Goal: Task Accomplishment & Management: Complete application form

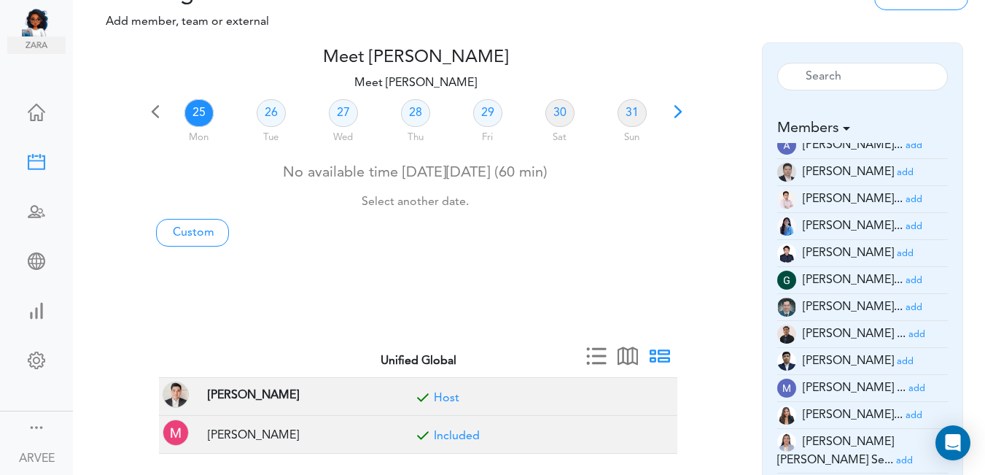
scroll to position [117, 0]
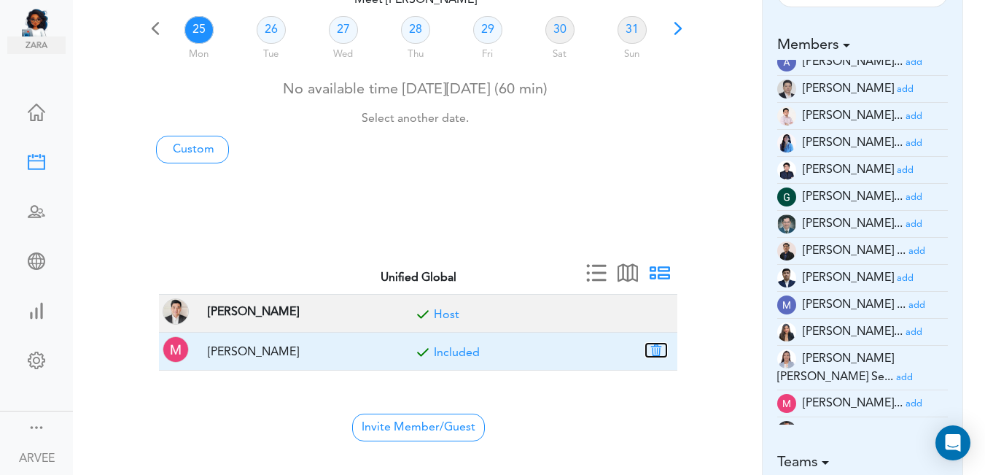
click at [656, 349] on button "button" at bounding box center [656, 350] width 20 height 13
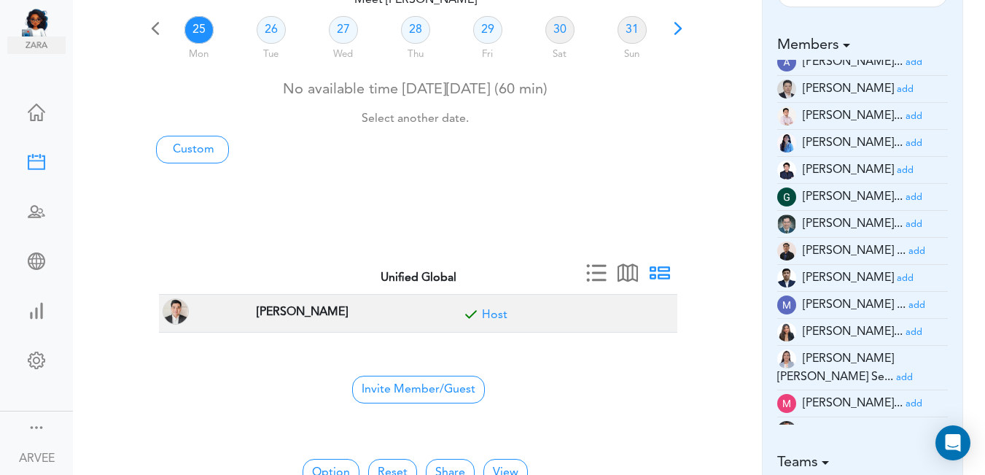
scroll to position [42, 0]
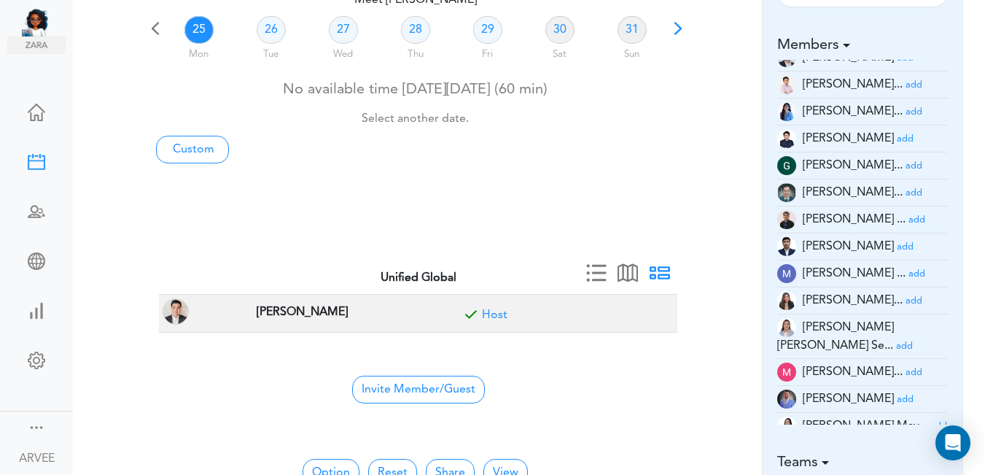
click at [931, 422] on small "add" at bounding box center [939, 426] width 17 height 9
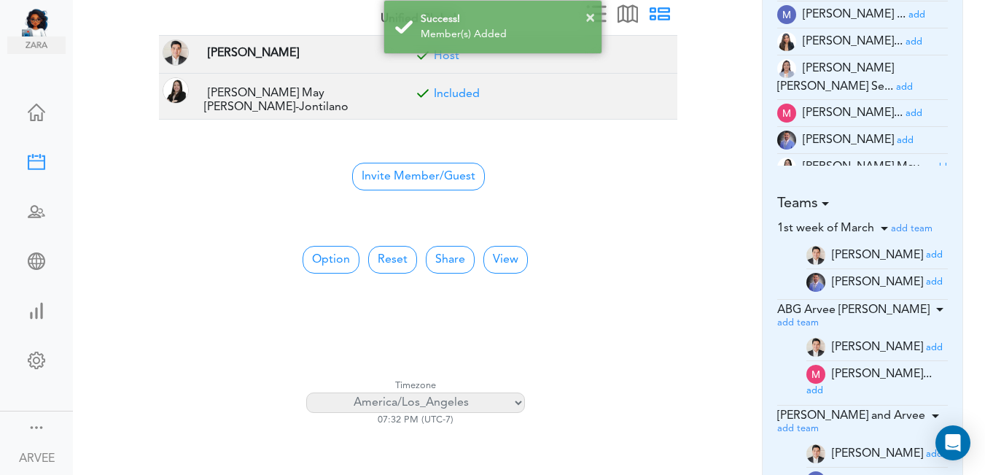
scroll to position [378, 0]
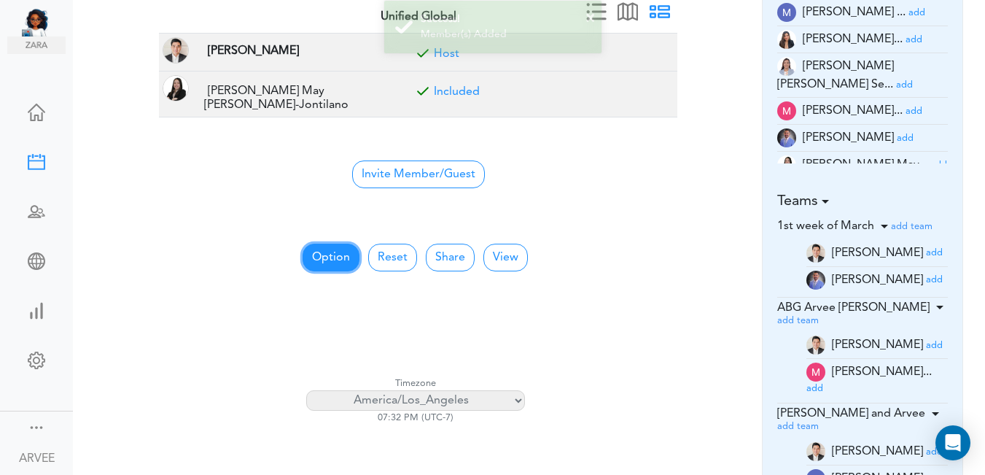
click at [330, 247] on button "Option" at bounding box center [331, 258] width 57 height 28
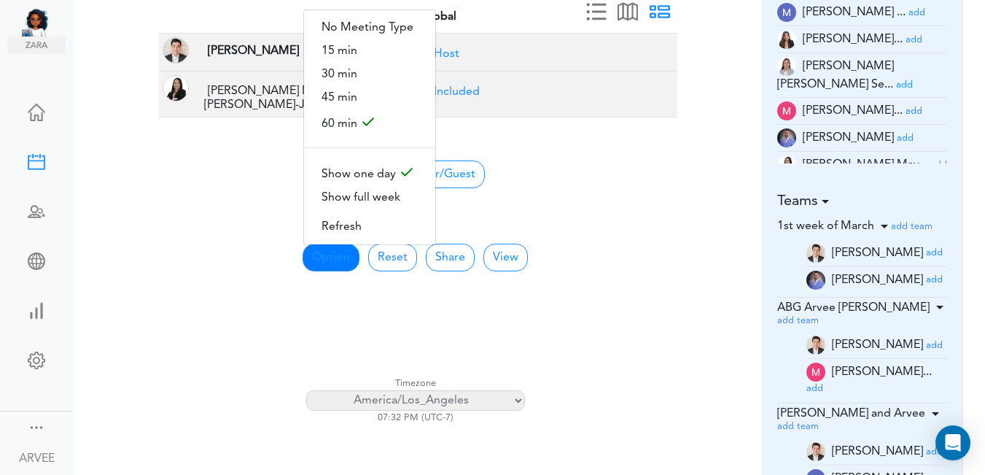
click at [665, 177] on center "Invite Member/Guest" at bounding box center [418, 173] width 501 height 31
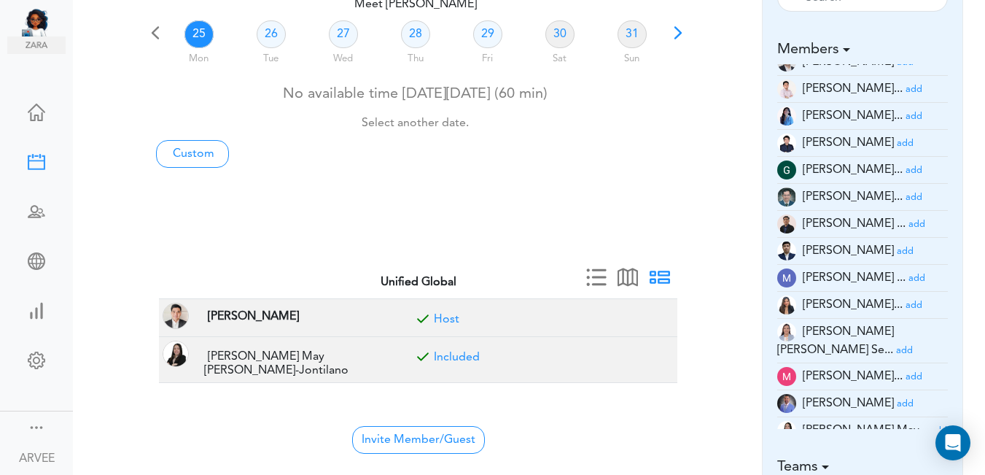
scroll to position [95, 0]
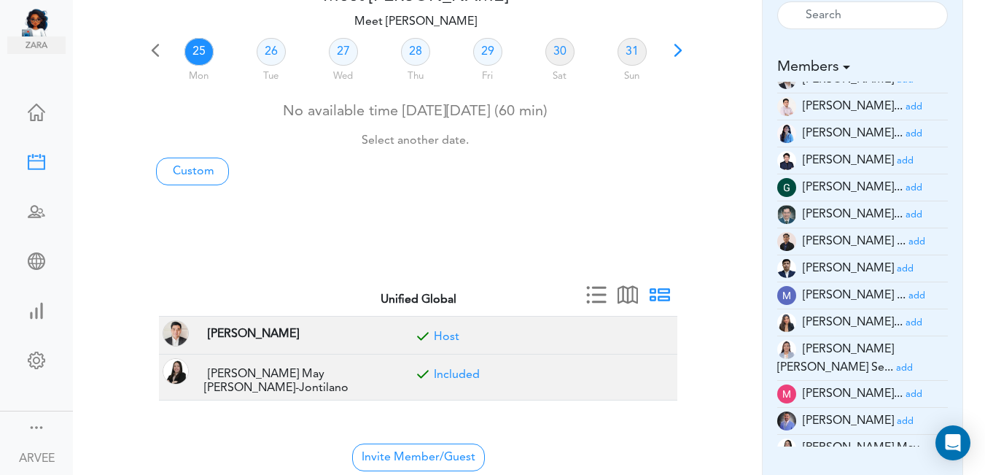
click at [680, 49] on span at bounding box center [678, 55] width 20 height 20
click at [679, 50] on span at bounding box center [678, 55] width 20 height 20
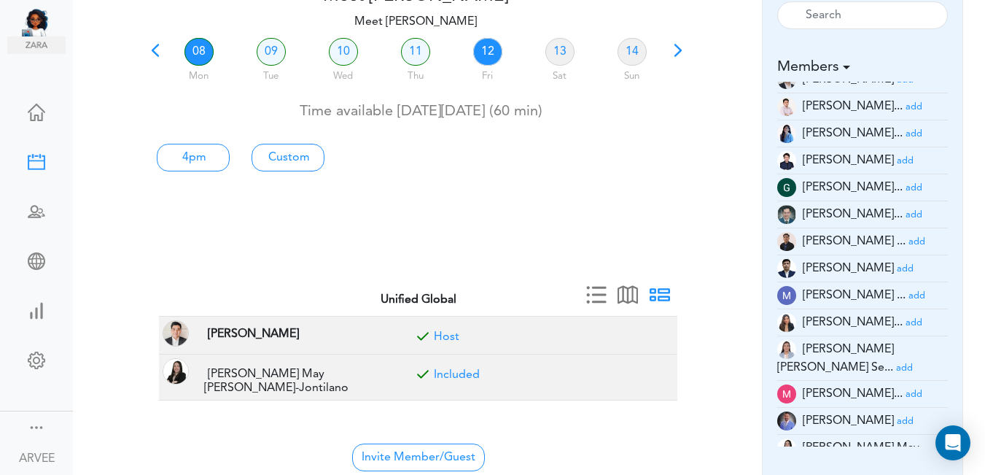
click at [494, 53] on link "12" at bounding box center [487, 52] width 29 height 28
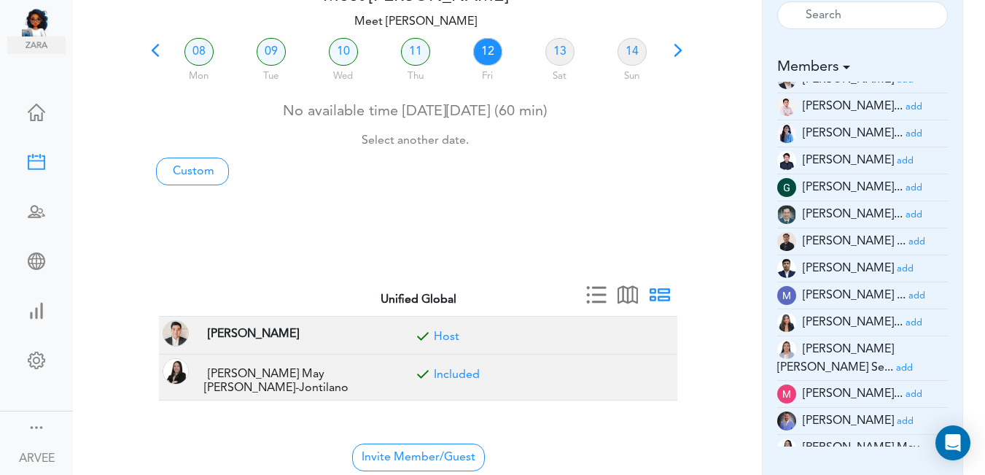
scroll to position [0, 0]
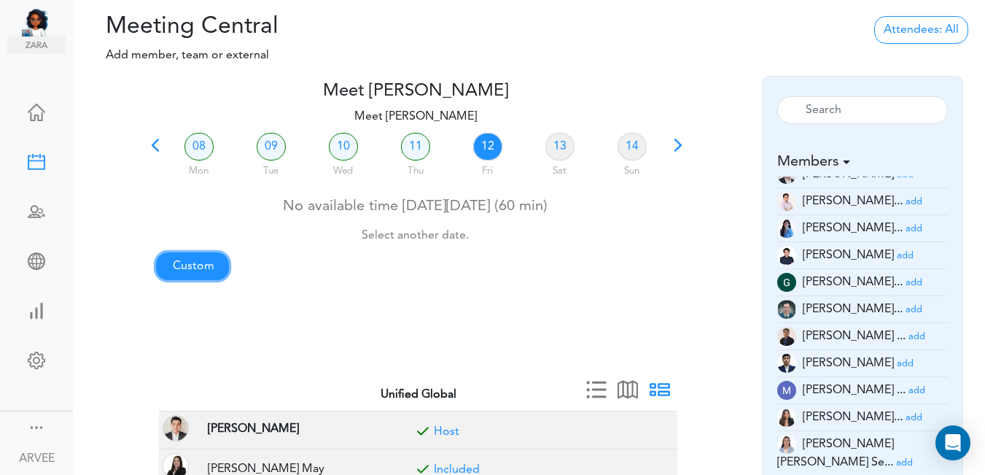
click at [188, 269] on link "Custom" at bounding box center [192, 266] width 73 height 28
type input "Meet [PERSON_NAME]"
type input "[URL][DOMAIN_NAME][SECURITY_DATA]"
type input "[DATE]T19:00"
type input "[DATE]T19:30"
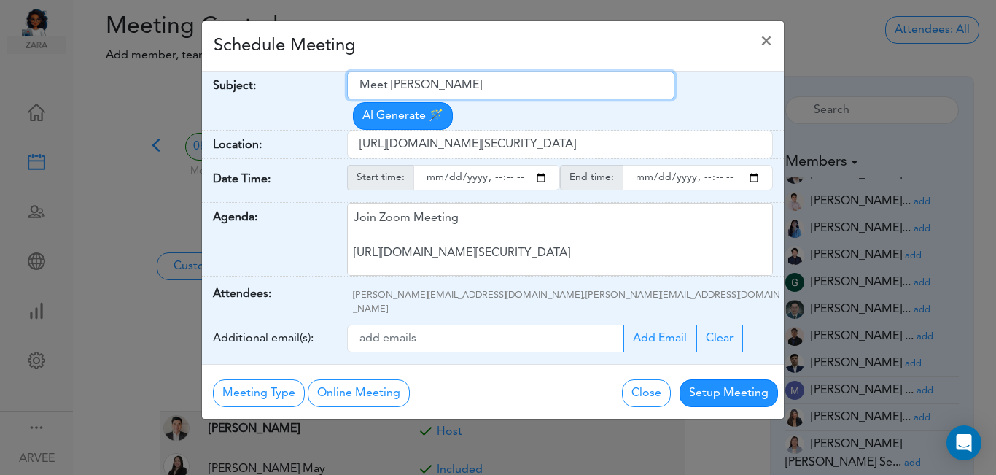
drag, startPoint x: 361, startPoint y: 81, endPoint x: 515, endPoint y: 77, distance: 154.0
click at [524, 77] on input "Meet [PERSON_NAME]" at bounding box center [510, 85] width 327 height 28
paste input "Tax Planning - Tender Offer Status Check"
type input "Tax Planning - Tender Offer Status Check"
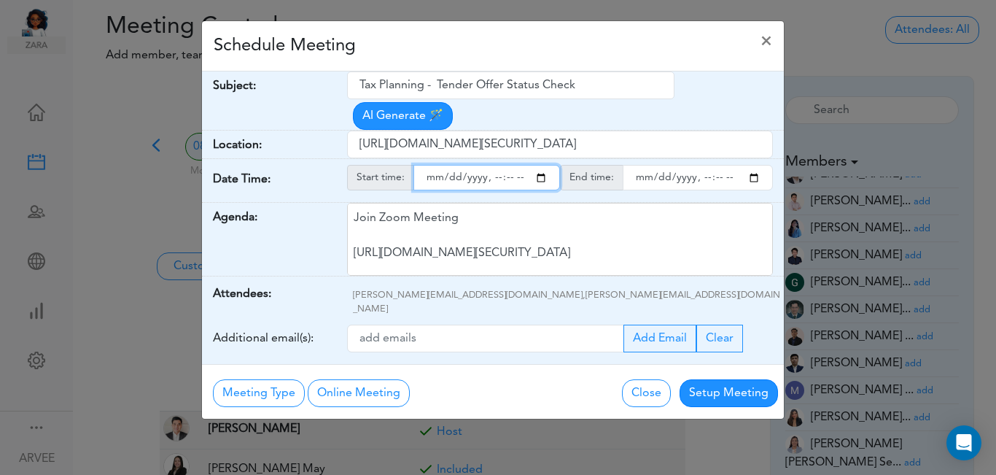
click at [543, 165] on input "starttime" at bounding box center [487, 178] width 147 height 26
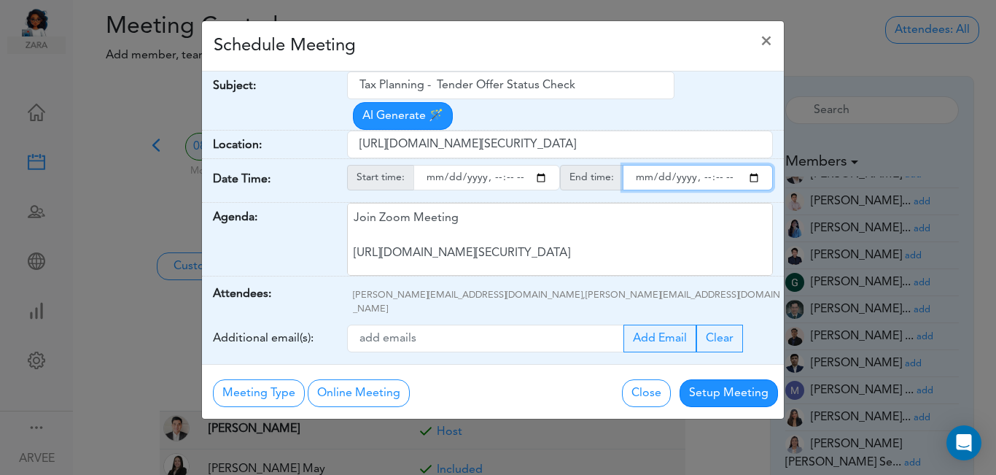
type input "[DATE]T09:00"
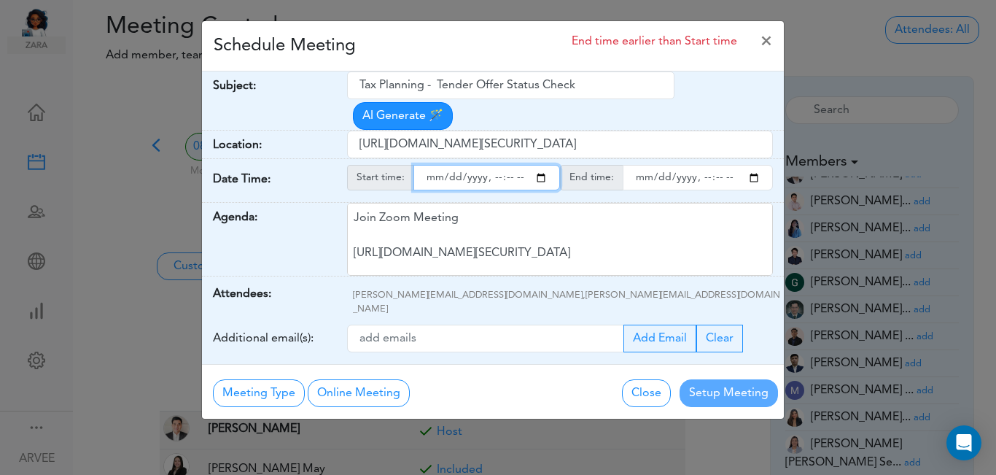
click at [755, 165] on input "endtime" at bounding box center [698, 178] width 150 height 26
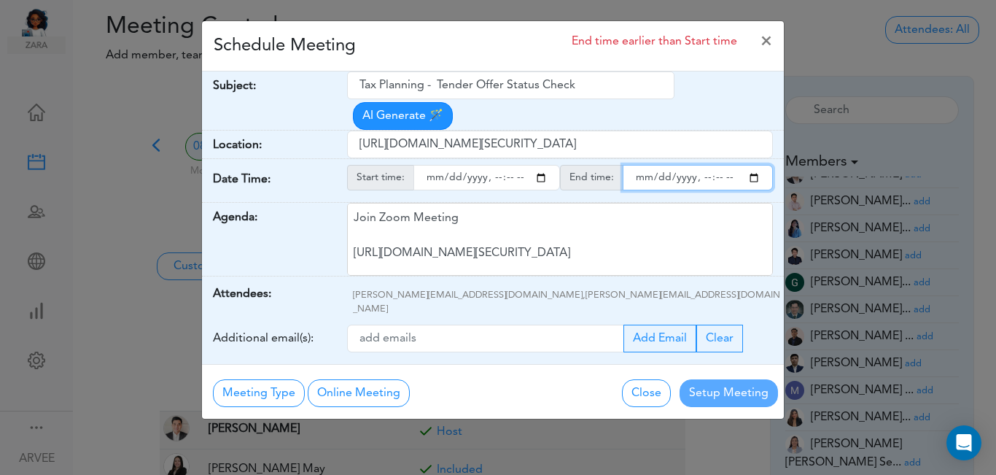
click at [720, 165] on input "endtime" at bounding box center [698, 178] width 150 height 26
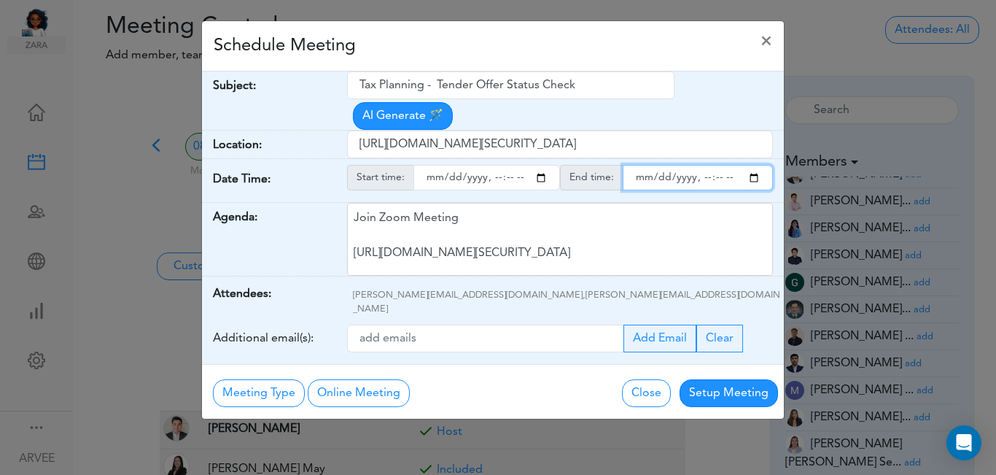
type input "[DATE]T10:00"
click at [481, 52] on div "Schedule Meeting ×" at bounding box center [493, 46] width 582 height 50
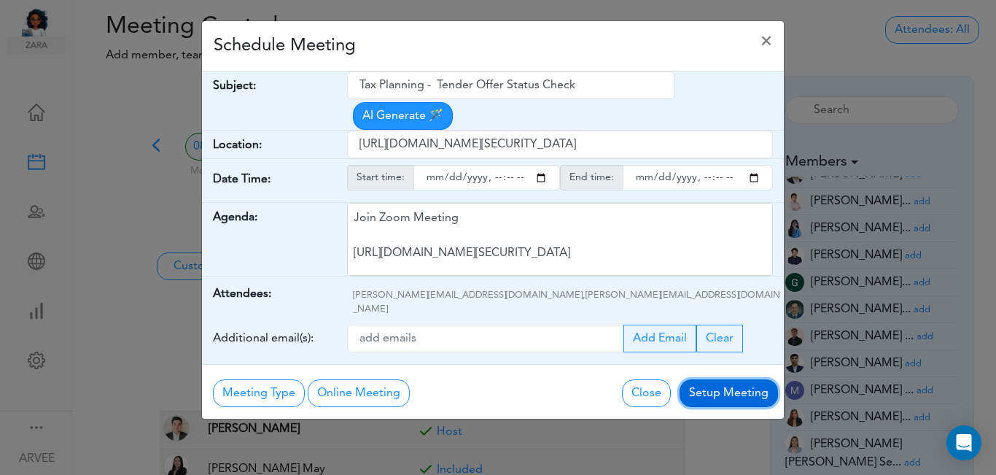
click at [702, 379] on button "Setup Meeting" at bounding box center [729, 393] width 98 height 28
